Goal: Check status: Check status

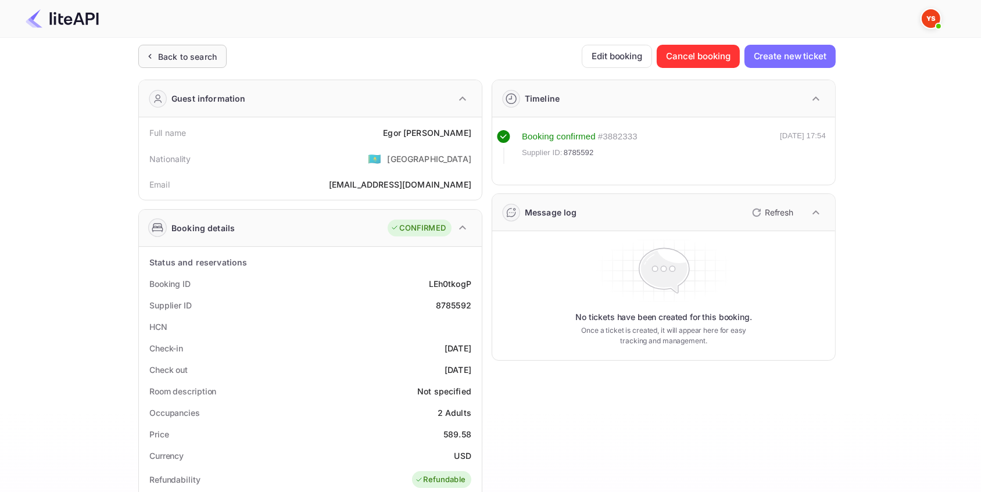
click at [192, 55] on div "Back to search" at bounding box center [187, 57] width 59 height 12
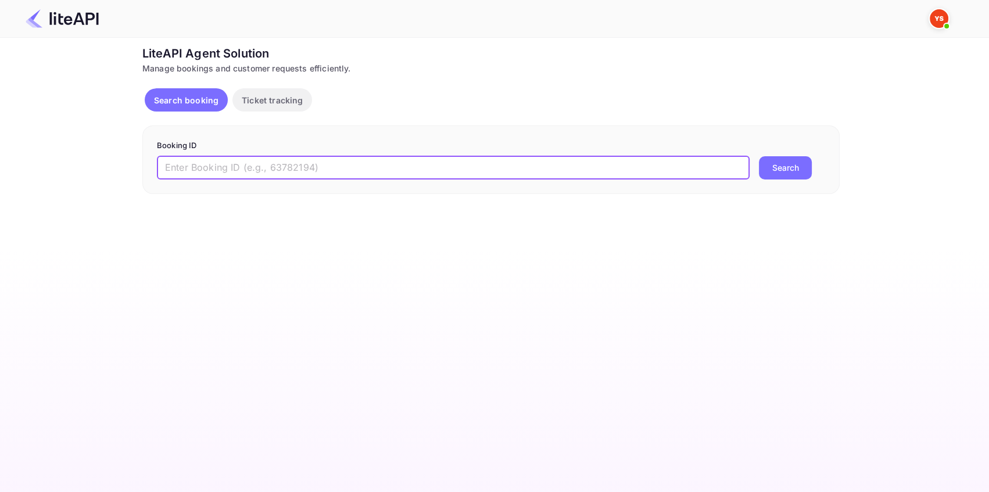
click at [190, 167] on input "text" at bounding box center [453, 167] width 593 height 23
paste input "6920790"
type input "6920790"
click at [803, 165] on button "Search" at bounding box center [785, 167] width 53 height 23
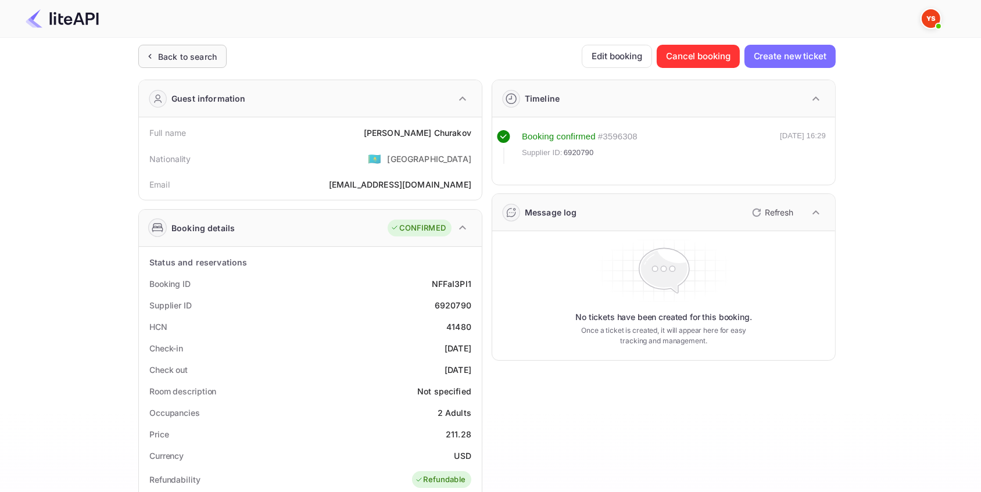
click at [186, 53] on div "Back to search" at bounding box center [187, 57] width 59 height 12
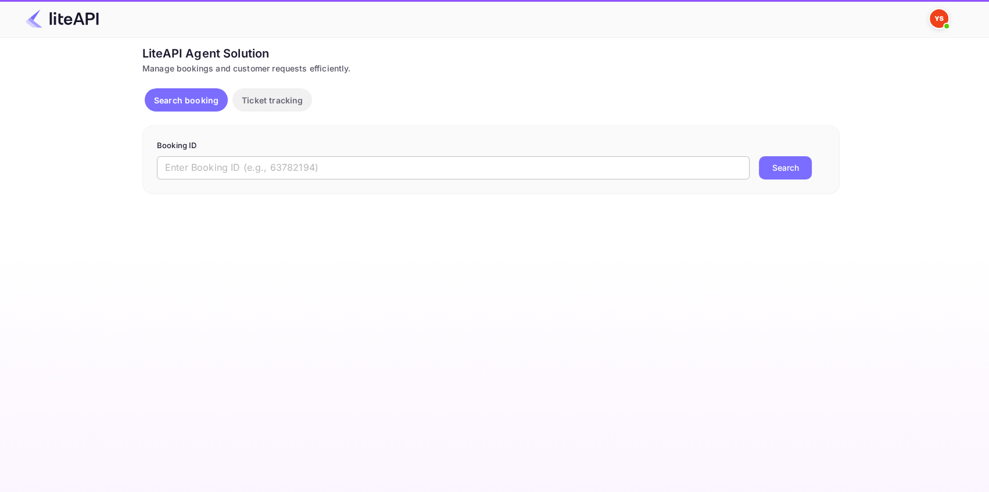
click at [240, 169] on input "text" at bounding box center [453, 167] width 593 height 23
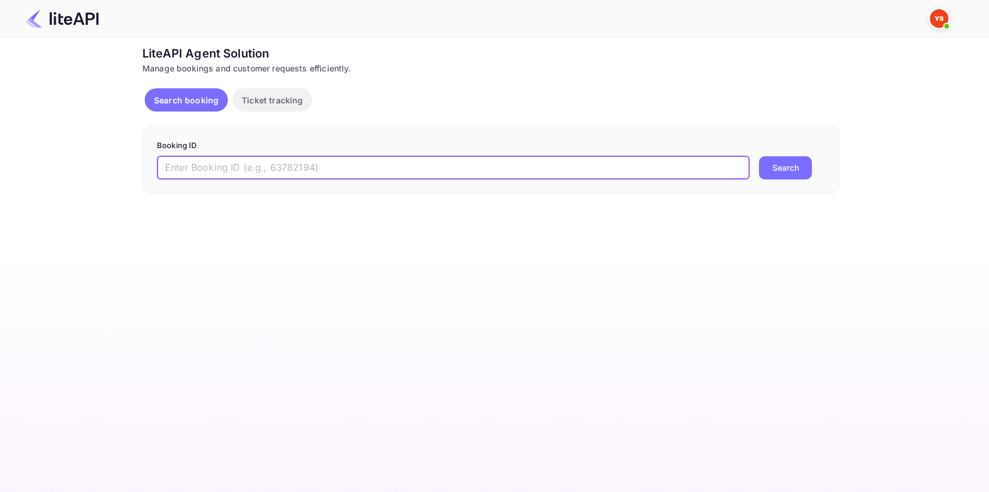
paste input "8536496"
type input "8536496"
click at [776, 166] on button "Search" at bounding box center [785, 167] width 53 height 23
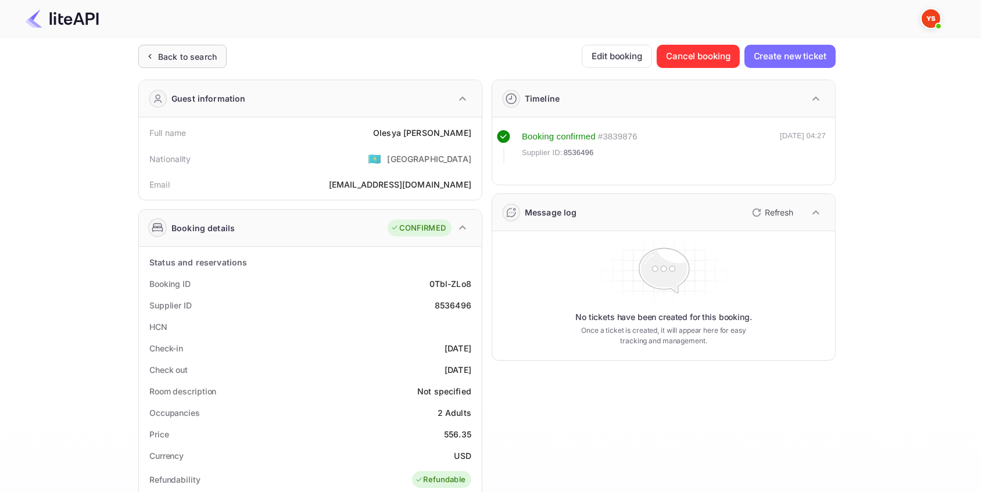
click at [217, 62] on div "Back to search" at bounding box center [182, 56] width 88 height 23
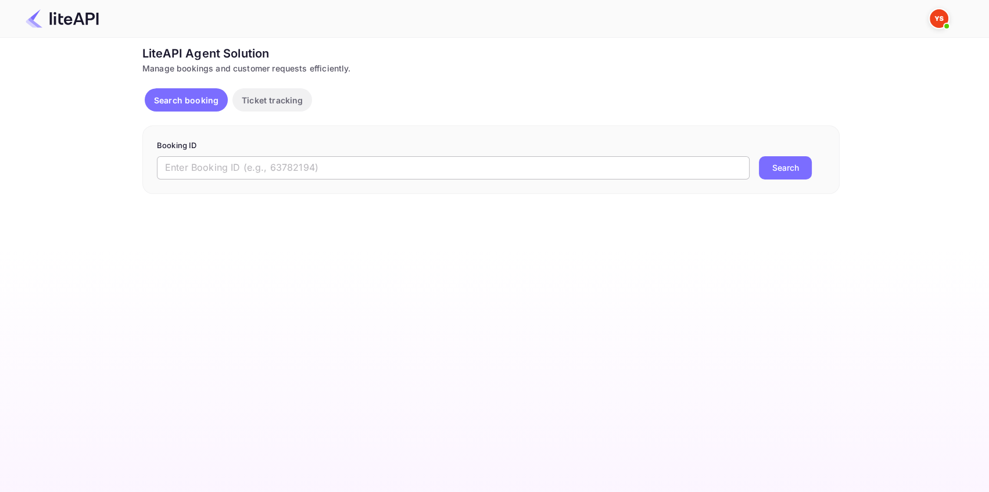
click at [286, 163] on input "text" at bounding box center [453, 167] width 593 height 23
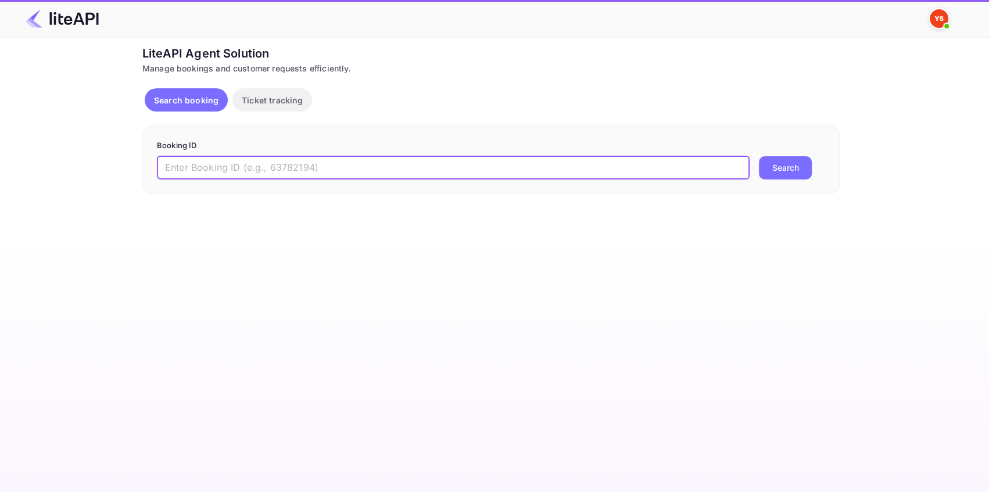
paste input "8858677"
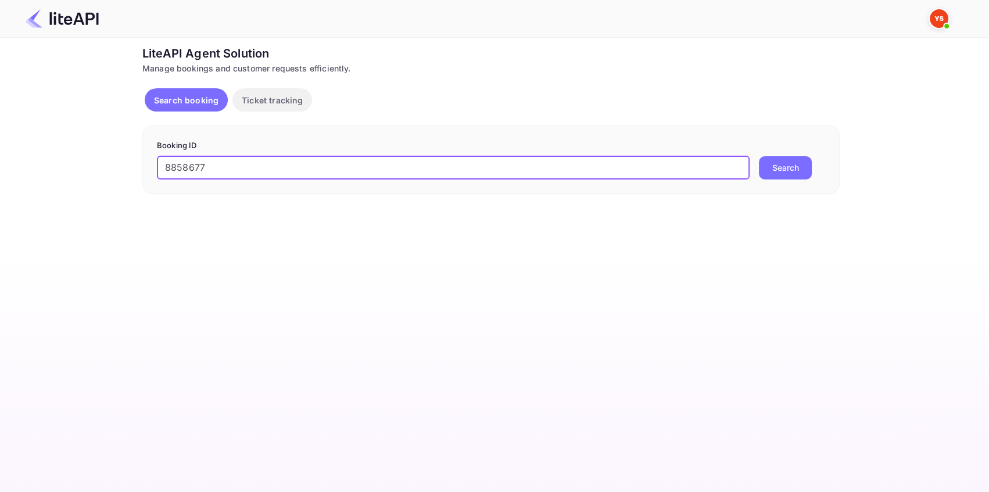
type input "8858677"
click at [774, 169] on button "Search" at bounding box center [785, 167] width 53 height 23
